Goal: Use online tool/utility: Utilize a website feature to perform a specific function

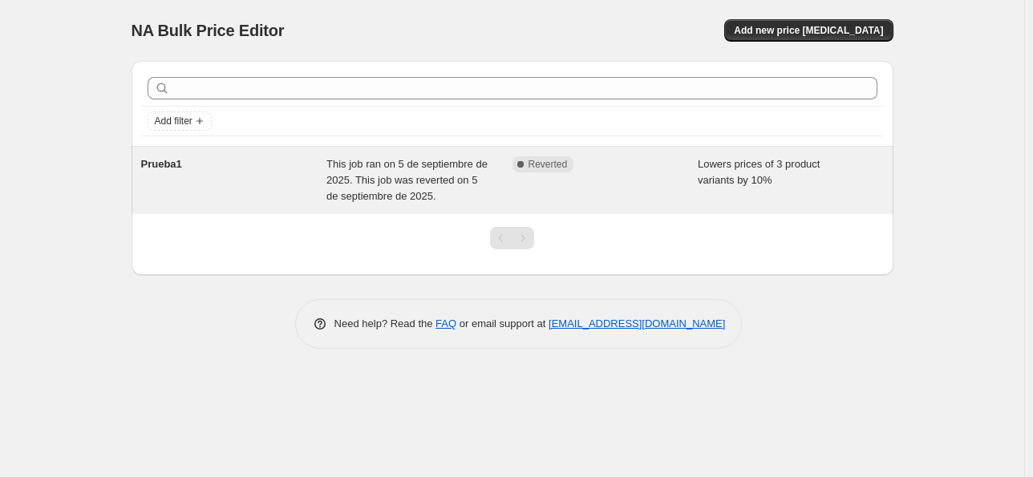
click at [264, 189] on div "Prueba1" at bounding box center [234, 180] width 186 height 48
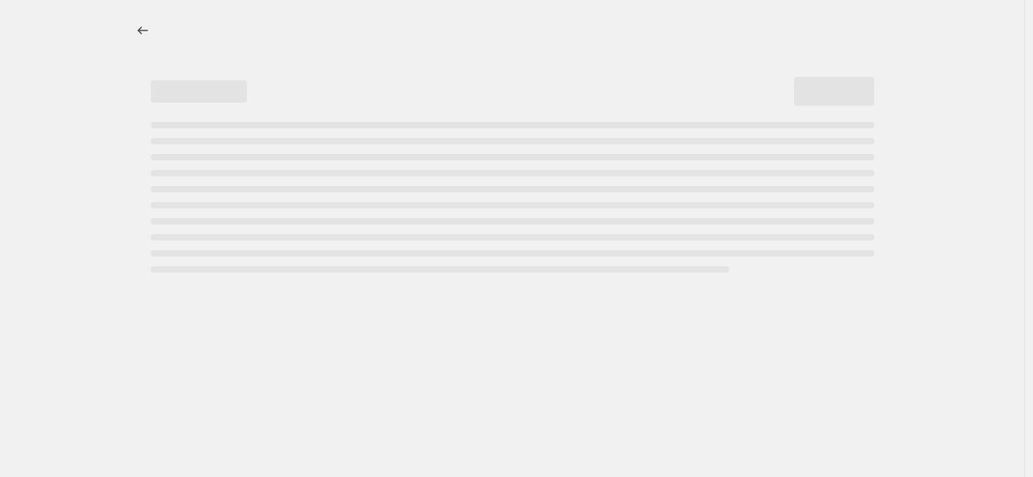
select select "percentage"
